Goal: Information Seeking & Learning: Learn about a topic

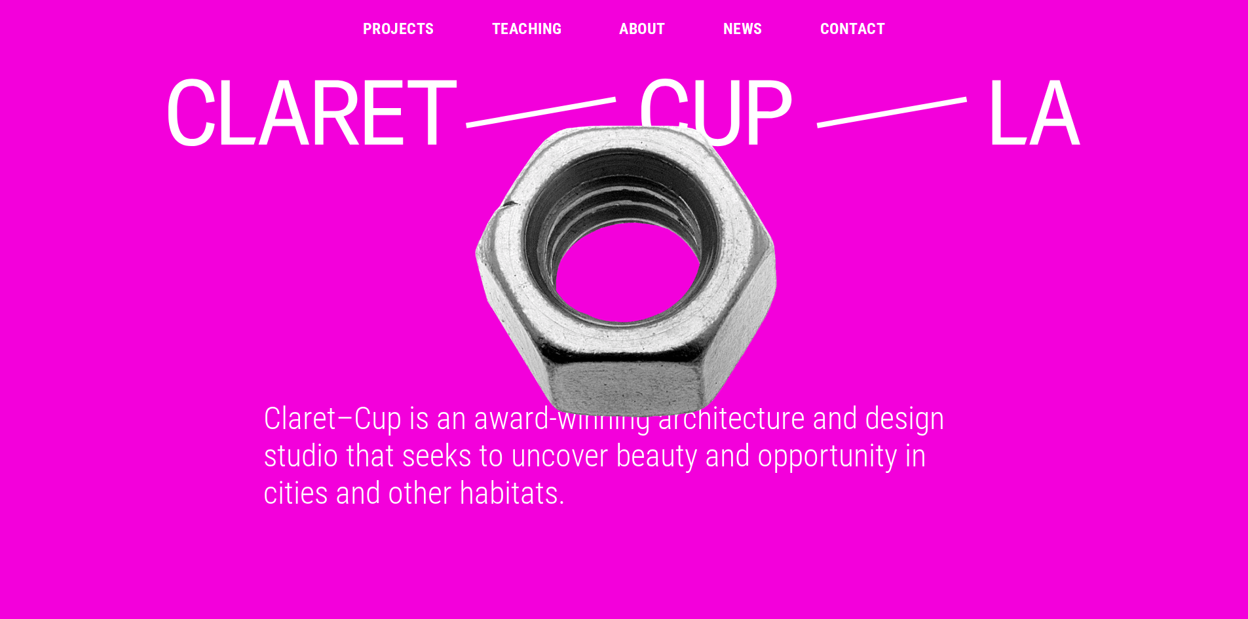
click at [404, 35] on link "Projects" at bounding box center [398, 29] width 71 height 16
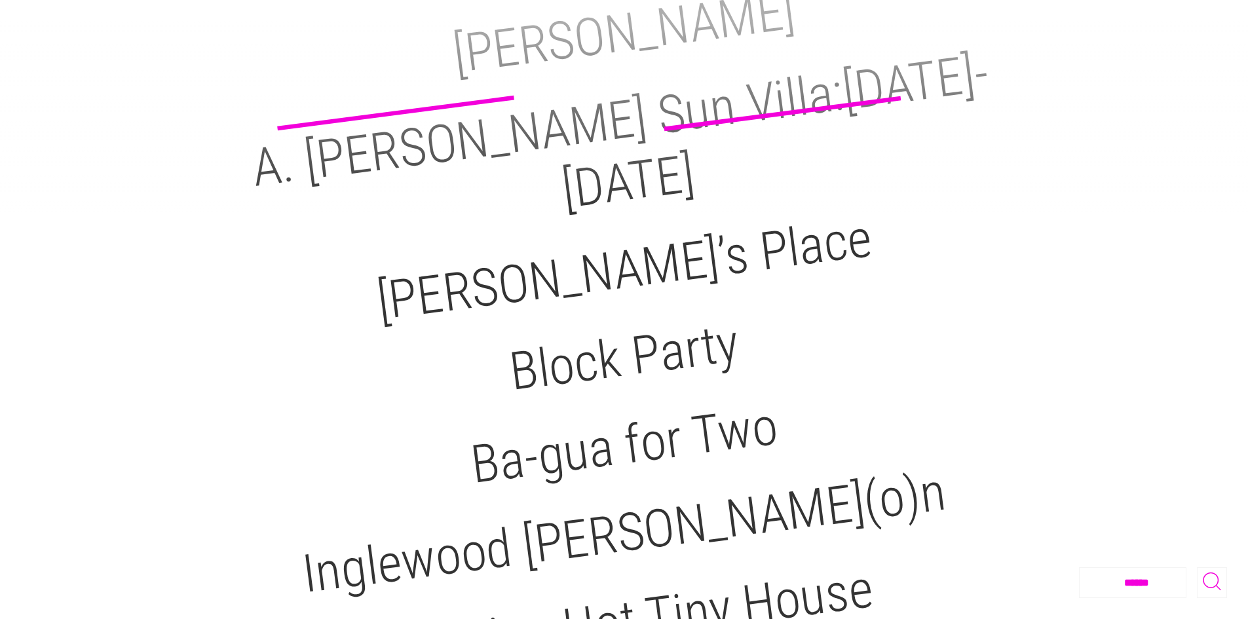
scroll to position [262, 0]
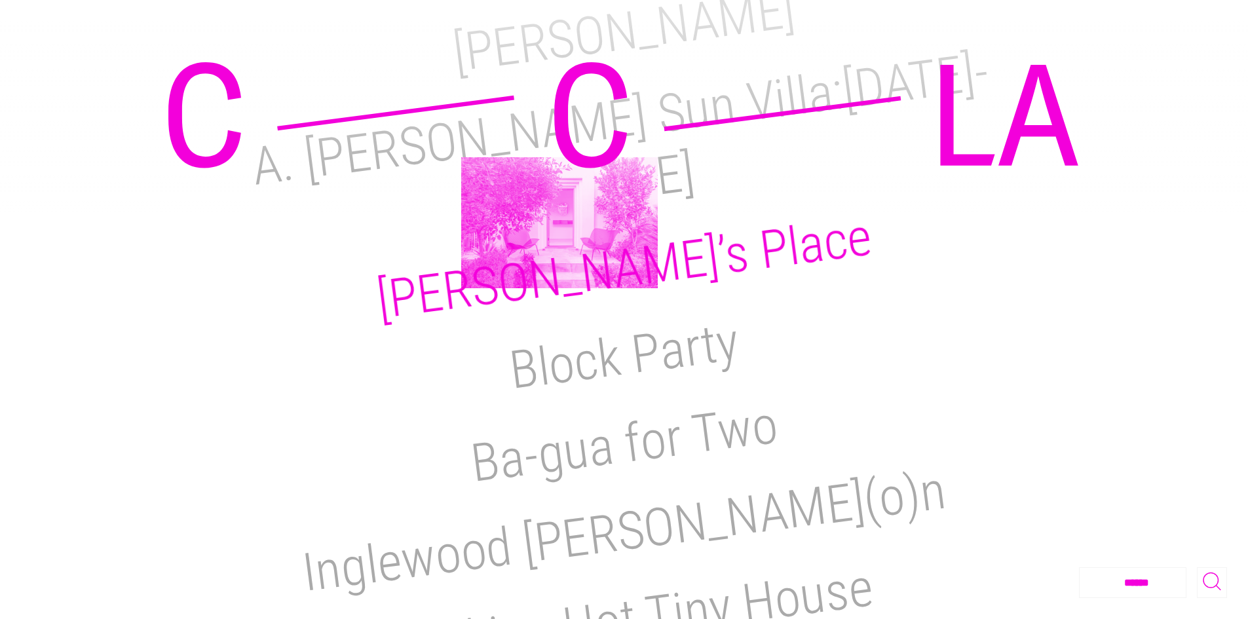
click at [560, 223] on h2 "Reimi’s Place" at bounding box center [624, 268] width 502 height 125
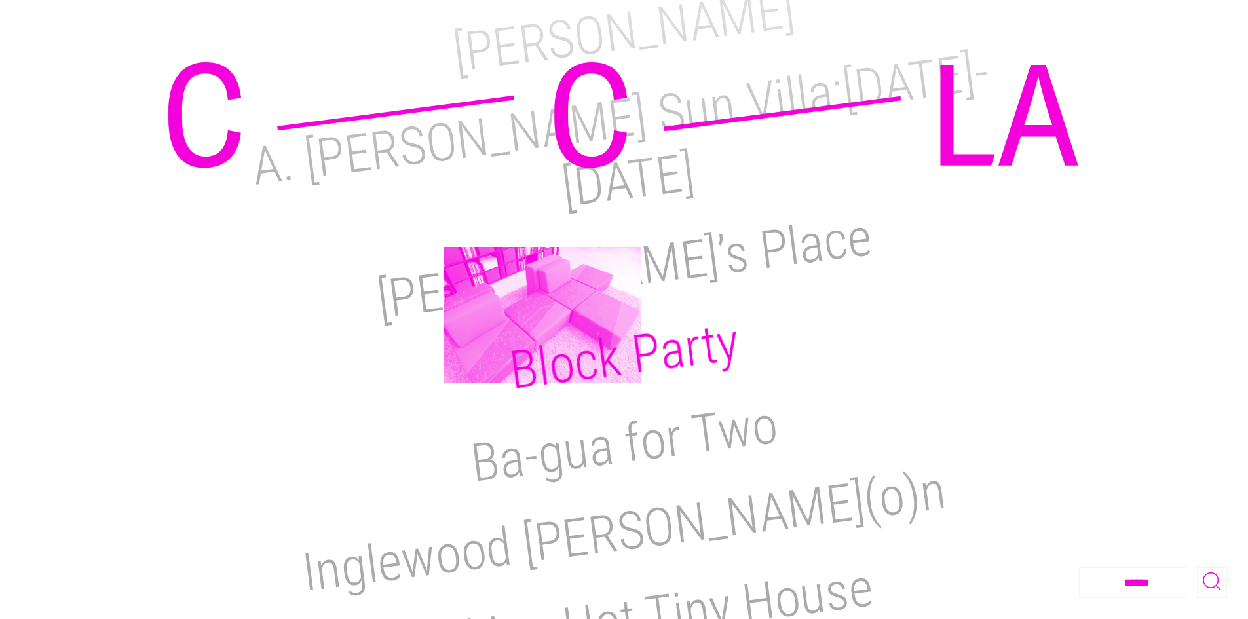
click at [543, 315] on h2 "Block Party" at bounding box center [624, 356] width 236 height 90
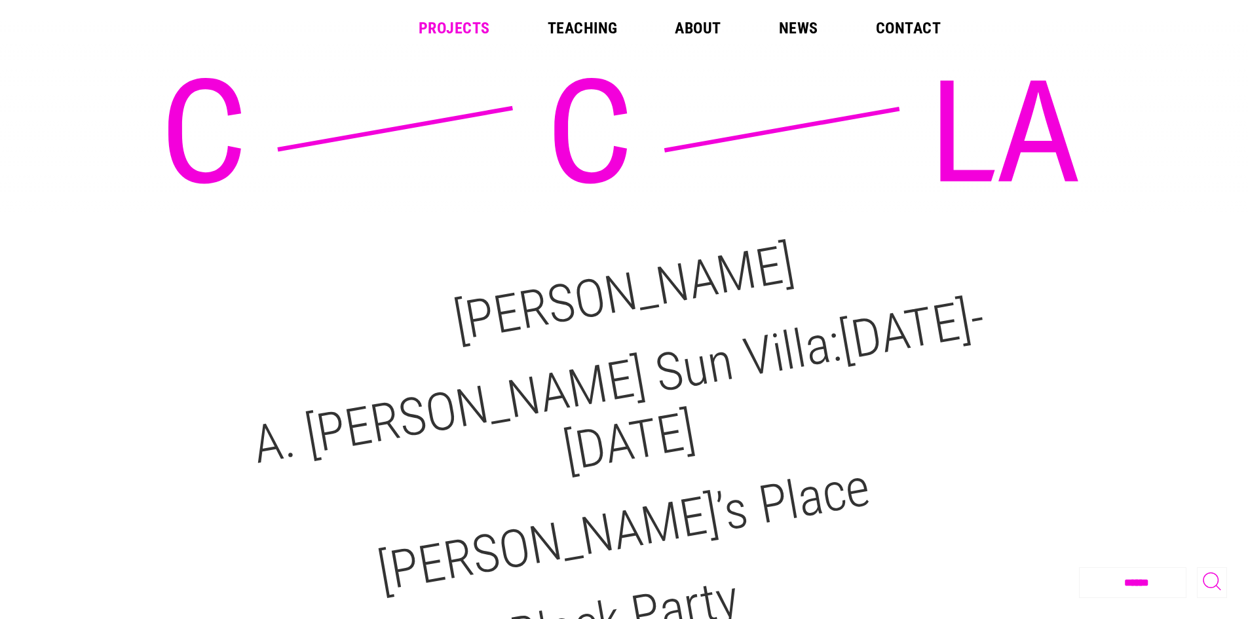
scroll to position [0, 0]
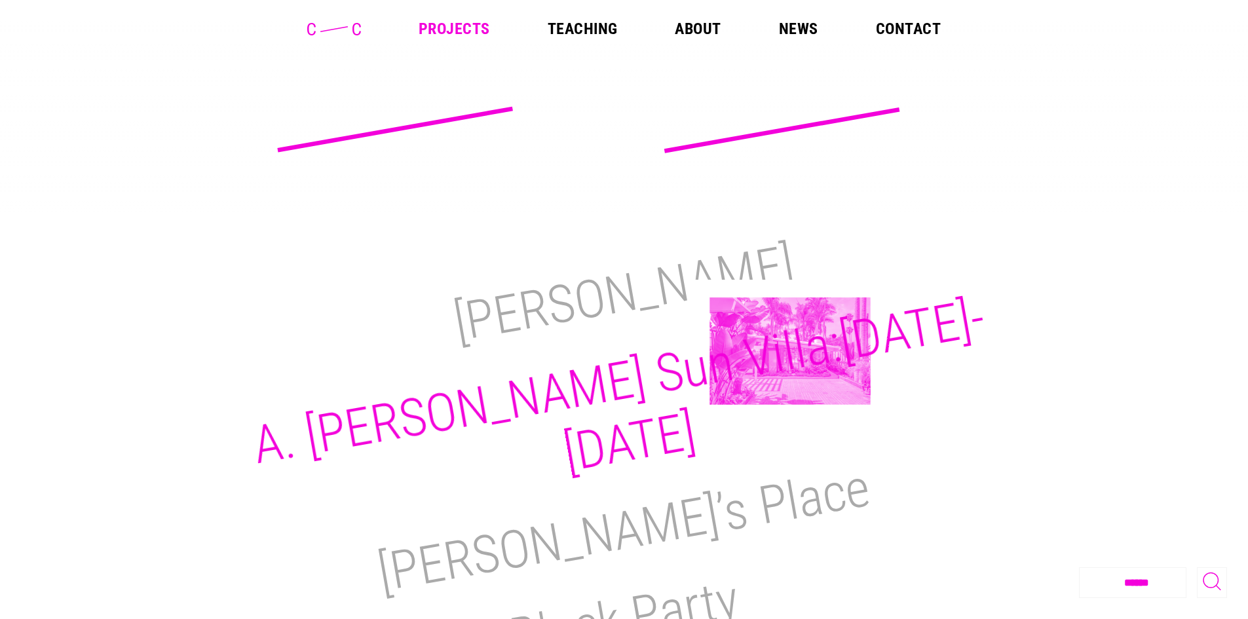
click at [790, 351] on h2 "A. [PERSON_NAME] Sun Villa:[DATE]-[DATE]" at bounding box center [618, 385] width 741 height 197
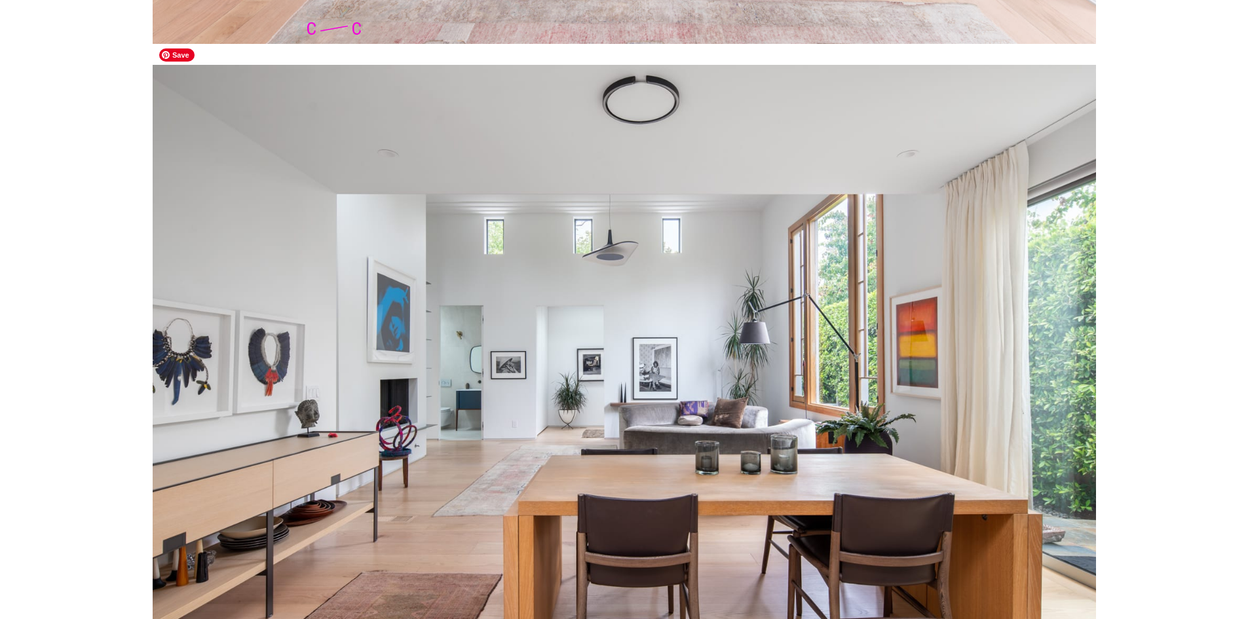
scroll to position [2883, 0]
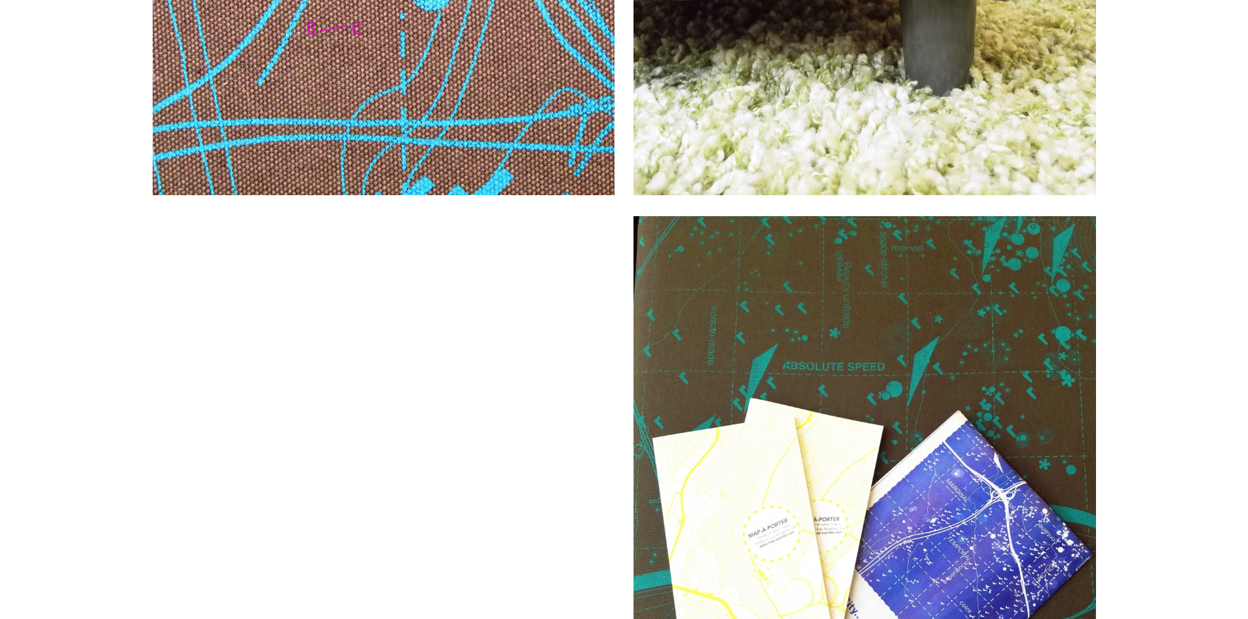
scroll to position [2490, 0]
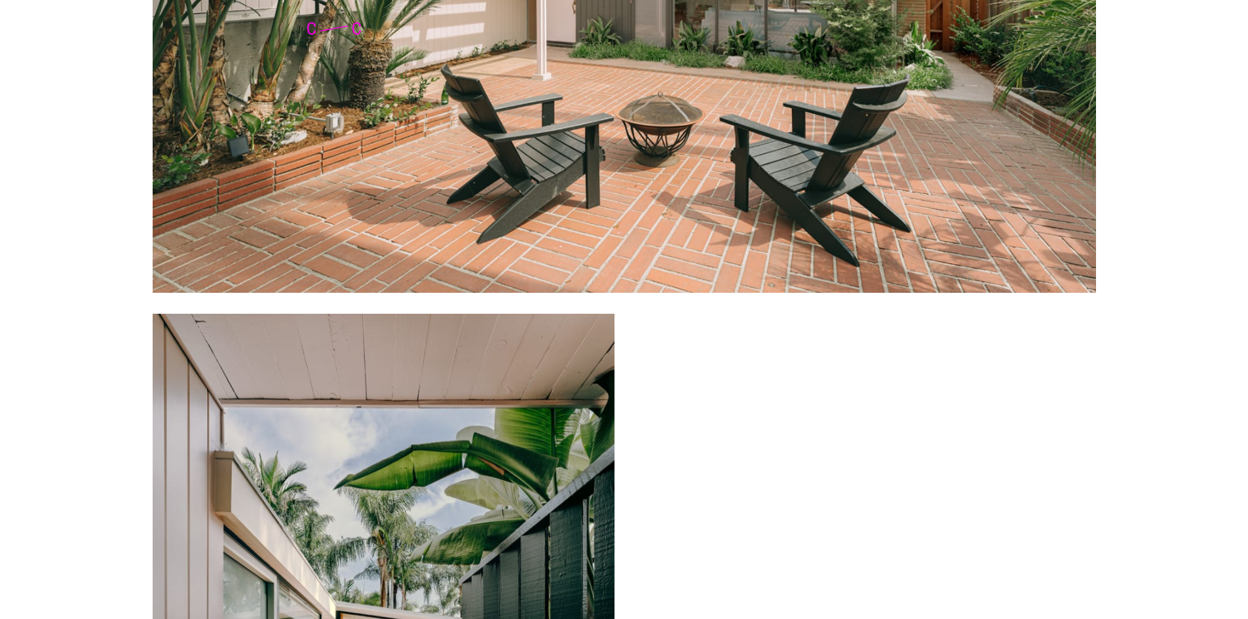
scroll to position [1769, 0]
